Goal: Check status: Check status

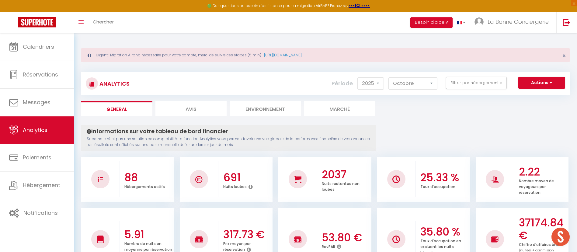
select select "2025"
select select "10"
